Goal: Use online tool/utility: Utilize a website feature to perform a specific function

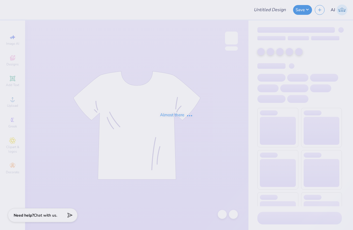
type input "Tri Delta Recruitment"
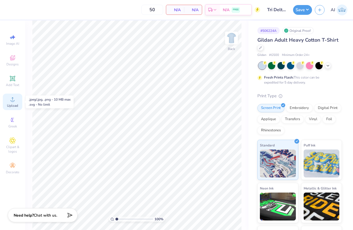
click at [14, 98] on icon at bounding box center [12, 99] width 7 height 7
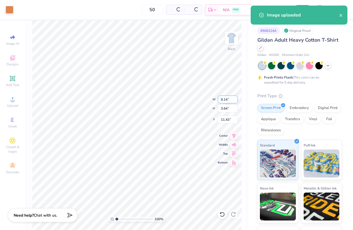
click at [232, 97] on input "9.14" at bounding box center [228, 99] width 20 height 8
click at [227, 98] on input "9.14" at bounding box center [228, 99] width 20 height 8
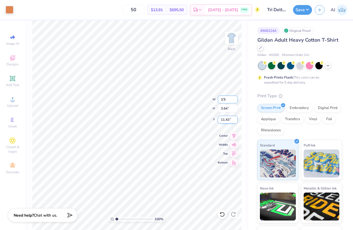
type input "3.50"
type input "1.40"
type input "3.00"
click at [229, 37] on img at bounding box center [231, 38] width 22 height 22
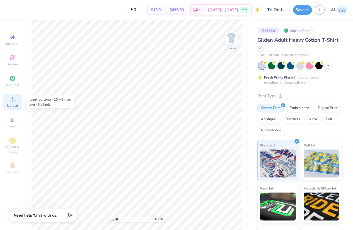
click at [14, 99] on icon at bounding box center [12, 99] width 7 height 7
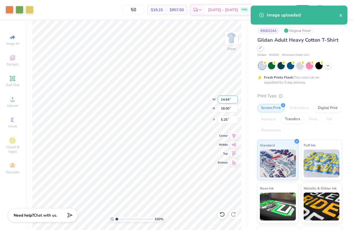
click at [225, 102] on input "14.64" at bounding box center [228, 99] width 20 height 8
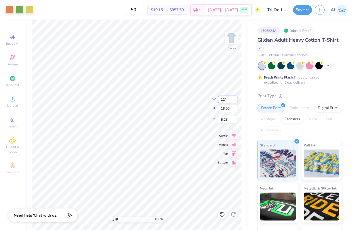
type input "12.00"
type input "14.75"
click at [223, 118] on input "6.88" at bounding box center [228, 119] width 20 height 8
click at [225, 118] on input "6.88" at bounding box center [228, 119] width 20 height 8
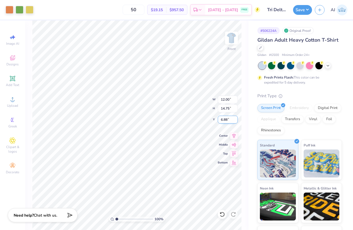
click at [225, 118] on input "6.88" at bounding box center [228, 119] width 20 height 8
type input "3.00"
click at [233, 41] on img at bounding box center [231, 38] width 22 height 22
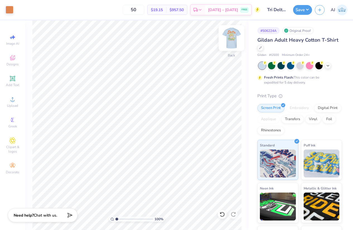
click at [233, 37] on img at bounding box center [231, 38] width 22 height 22
click at [306, 10] on button "Save" at bounding box center [302, 9] width 19 height 10
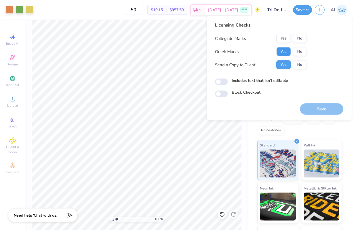
click at [289, 51] on button "Yes" at bounding box center [283, 51] width 15 height 9
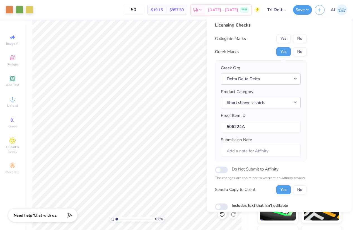
click at [310, 36] on div "Licensing Checks Collegiate Marks Yes No Greek Marks Yes No Greek Org Delta Del…" at bounding box center [279, 122] width 128 height 200
click at [300, 41] on button "No" at bounding box center [299, 38] width 13 height 9
click at [221, 204] on input "Includes text that isn't editable" at bounding box center [221, 206] width 13 height 7
checkbox input "true"
